Goal: Check status: Check status

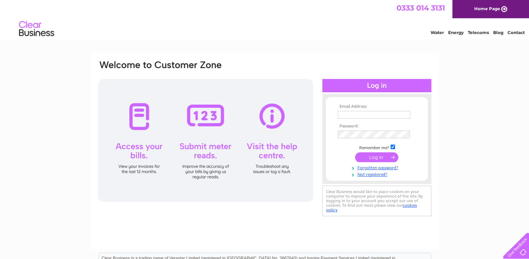
type input "[EMAIL_ADDRESS][DOMAIN_NAME]"
click at [366, 156] on input "submit" at bounding box center [376, 157] width 43 height 10
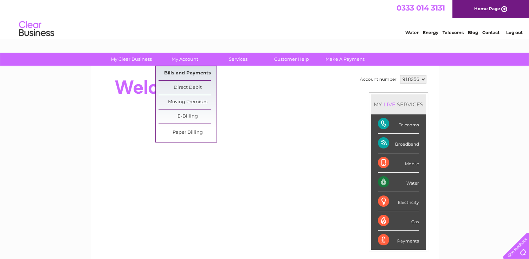
click at [187, 73] on link "Bills and Payments" at bounding box center [187, 73] width 58 height 14
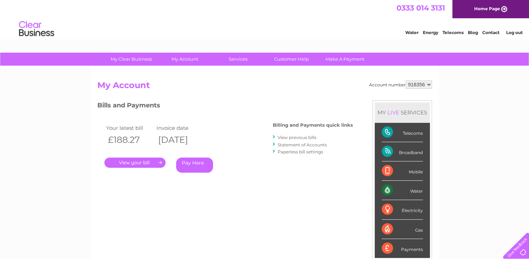
click at [144, 160] on link "." at bounding box center [134, 163] width 61 height 10
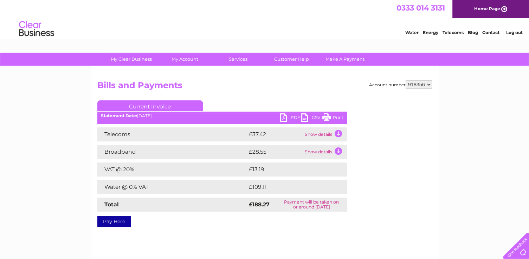
click at [283, 116] on link "PDF" at bounding box center [290, 118] width 21 height 10
